Goal: Find specific fact: Find specific fact

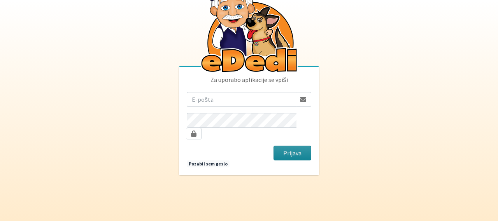
type input "[EMAIL_ADDRESS][DOMAIN_NAME]"
click at [283, 149] on button "Prijava" at bounding box center [292, 153] width 38 height 15
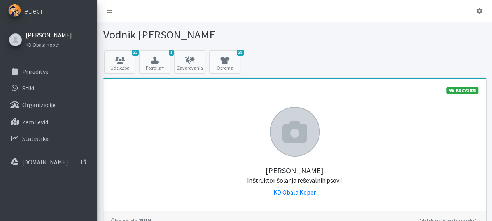
click at [41, 35] on link "[PERSON_NAME]" at bounding box center [49, 34] width 46 height 9
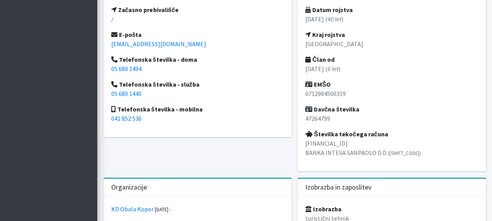
scroll to position [324, 0]
click at [219, 9] on div "Naslov Prešnica 30, 6240 Kozina Začasno prebivališče / E-pošta urospecar@gmail.…" at bounding box center [197, 55] width 189 height 165
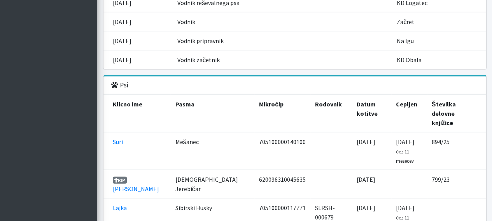
scroll to position [784, 0]
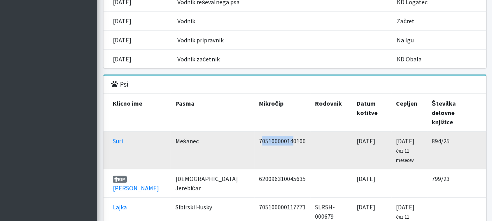
drag, startPoint x: 230, startPoint y: 113, endPoint x: 262, endPoint y: 122, distance: 32.8
click at [262, 132] on td "705100000140100" at bounding box center [282, 151] width 56 height 38
drag, startPoint x: 275, startPoint y: 114, endPoint x: 226, endPoint y: 117, distance: 48.3
click at [254, 132] on td "705100000140100" at bounding box center [282, 151] width 56 height 38
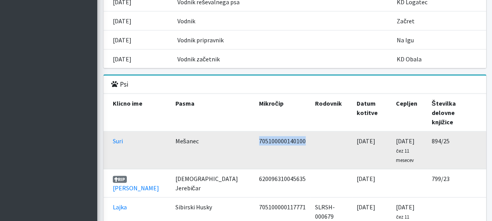
copy td "705100000140100"
